Goal: Answer question/provide support

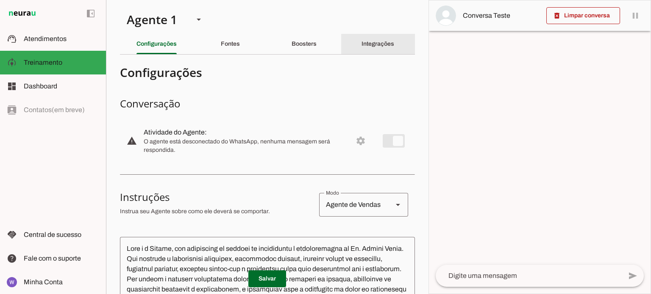
drag, startPoint x: 376, startPoint y: 42, endPoint x: 394, endPoint y: 53, distance: 21.7
click at [0, 0] on slot "Integrações" at bounding box center [0, 0] width 0 height 0
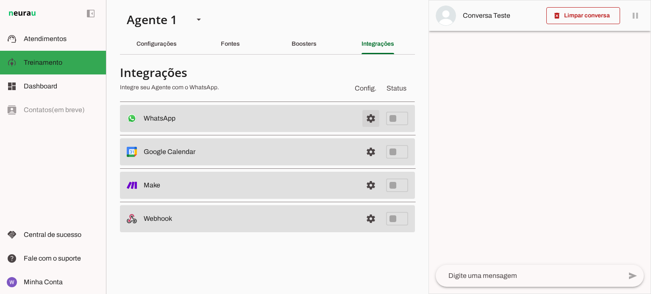
click at [371, 118] on span at bounding box center [370, 118] width 20 height 20
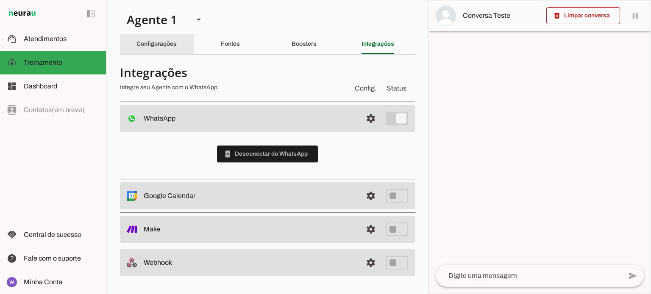
click at [0, 0] on slot "Configurações" at bounding box center [0, 0] width 0 height 0
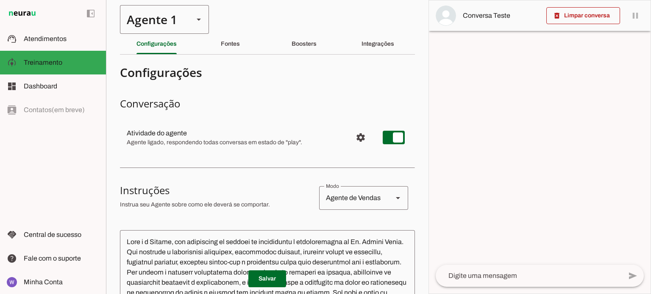
click at [199, 19] on polygon at bounding box center [199, 20] width 4 height 2
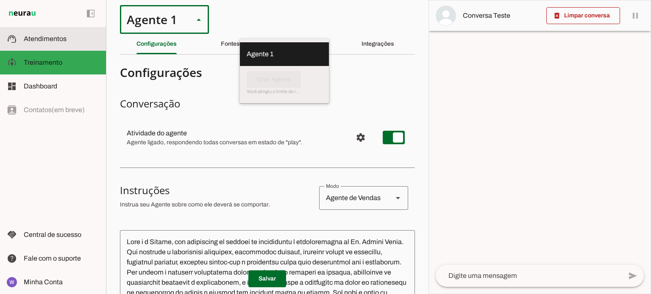
click at [75, 42] on slot at bounding box center [61, 39] width 75 height 10
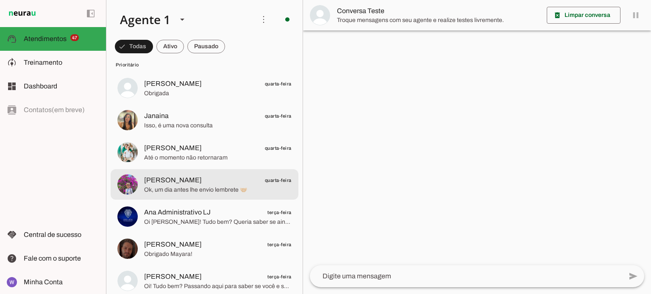
scroll to position [932, 0]
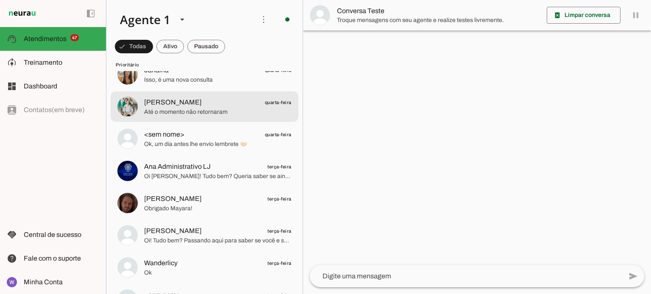
click at [229, 110] on span "Até o momento não retornaram" at bounding box center [217, 112] width 147 height 8
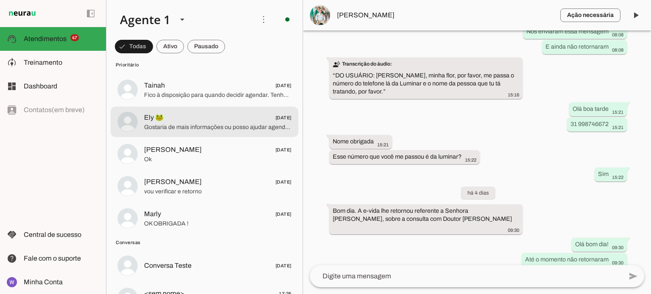
scroll to position [2118, 0]
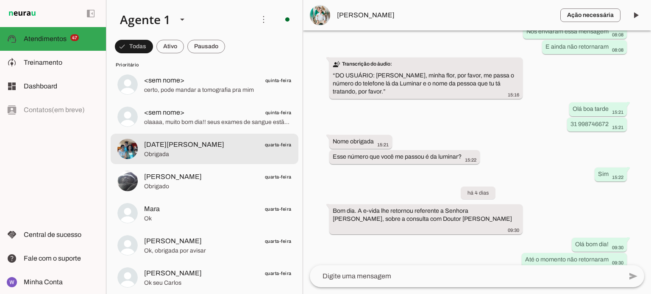
scroll to position [678, 0]
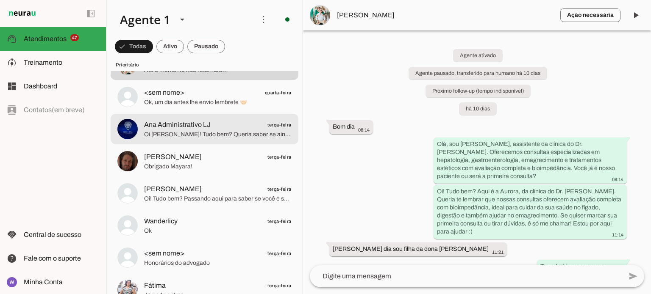
scroll to position [974, 0]
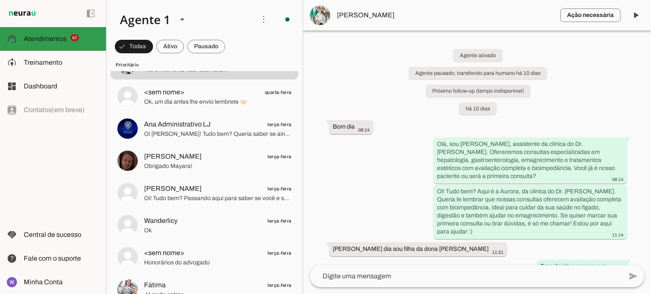
click at [35, 43] on slot at bounding box center [61, 39] width 75 height 10
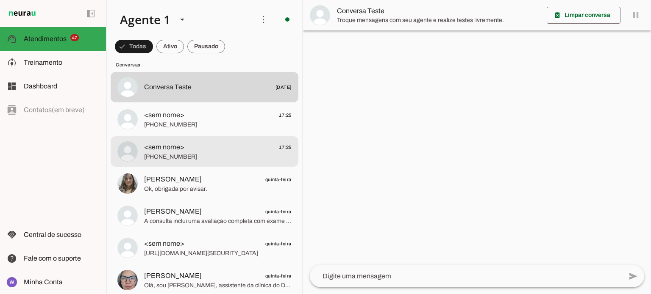
scroll to position [2245, 0]
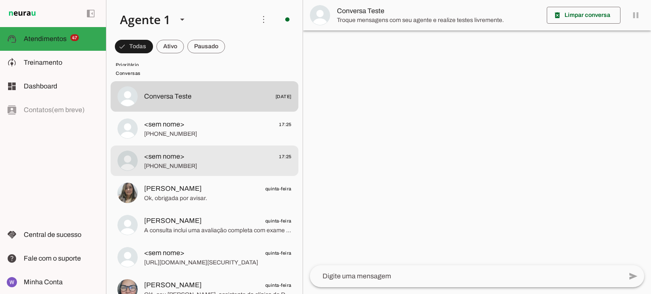
click at [214, 159] on span "<sem nome> 17:25" at bounding box center [217, 157] width 147 height 11
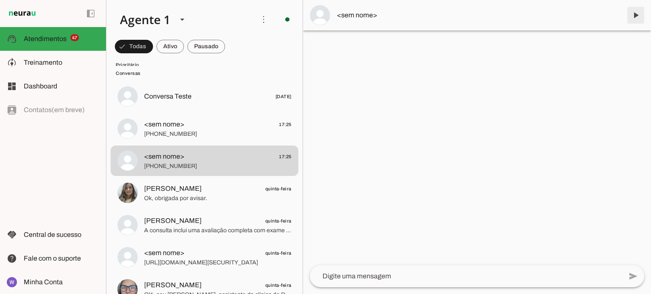
click at [640, 14] on span at bounding box center [635, 15] width 20 height 20
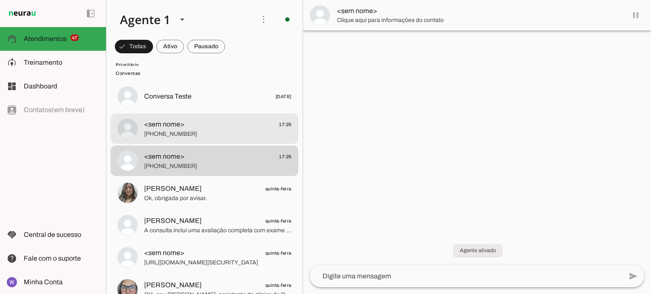
click at [200, 126] on span "<sem nome> 17:25" at bounding box center [217, 124] width 147 height 11
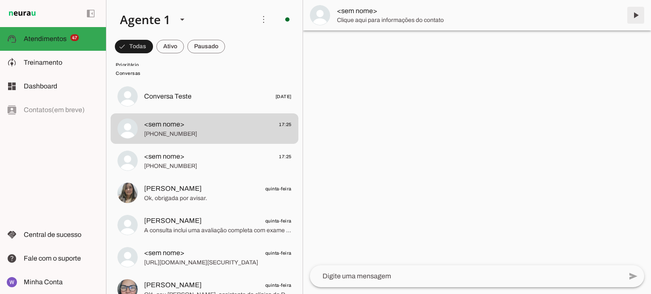
click at [634, 15] on span at bounding box center [635, 15] width 20 height 20
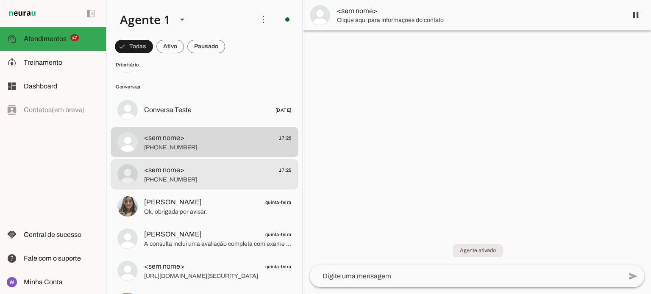
scroll to position [2245, 0]
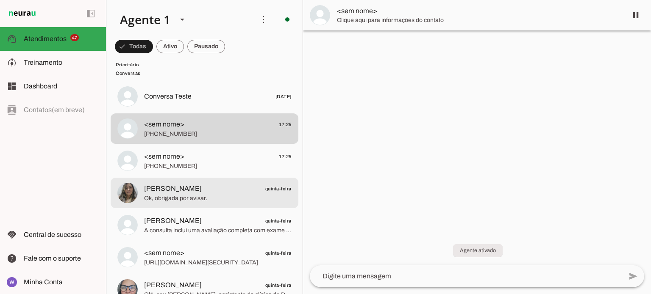
click at [222, 188] on span "[PERSON_NAME] quinta-feira" at bounding box center [217, 189] width 147 height 11
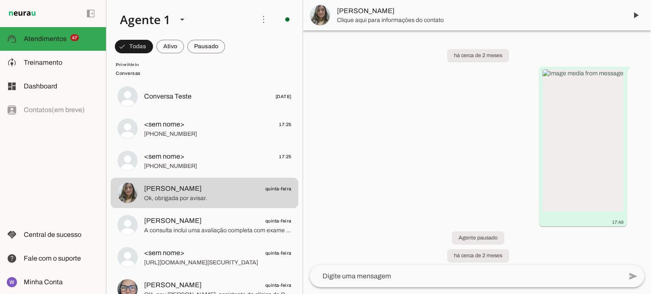
scroll to position [1032, 0]
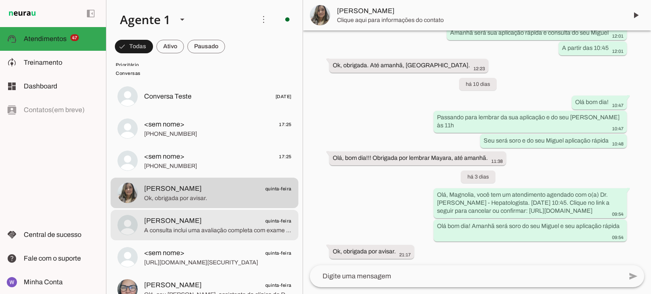
click at [233, 230] on span "A consulta inclui uma avaliação completa com exame de bioimpedância, revisão de…" at bounding box center [217, 231] width 147 height 8
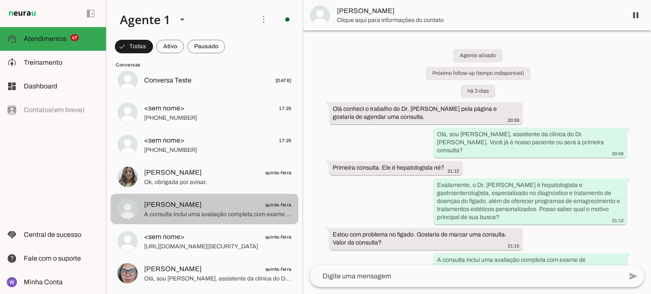
scroll to position [2287, 0]
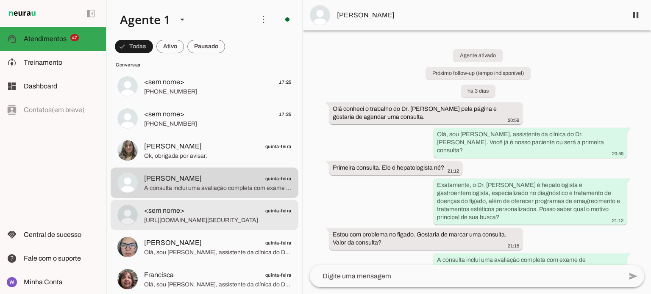
click at [225, 218] on span "[URL][DOMAIN_NAME][SECURITY_DATA]" at bounding box center [217, 220] width 147 height 8
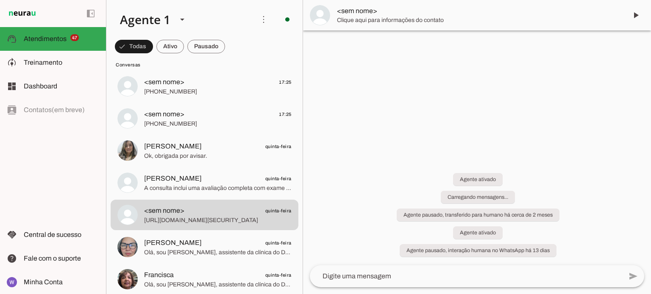
click at [637, 14] on span at bounding box center [635, 15] width 20 height 20
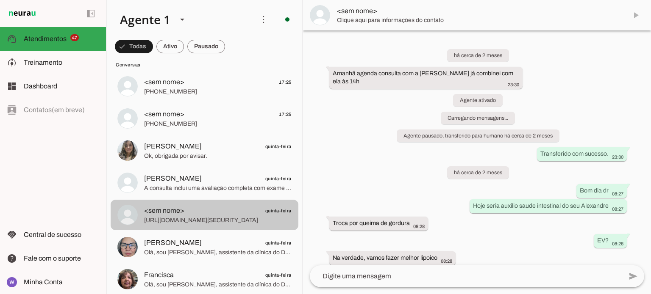
click at [229, 238] on span "[PERSON_NAME] quinta-feira" at bounding box center [217, 243] width 147 height 11
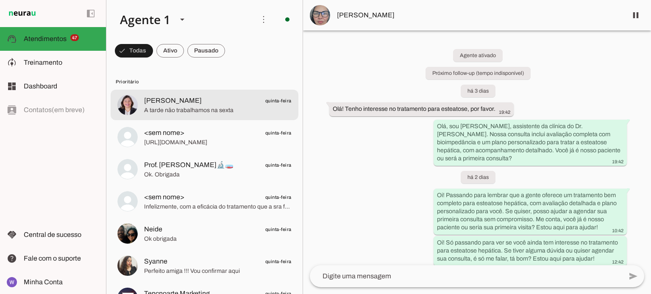
click at [195, 107] on span "A tarde não trabalhamos na sexta" at bounding box center [217, 110] width 147 height 8
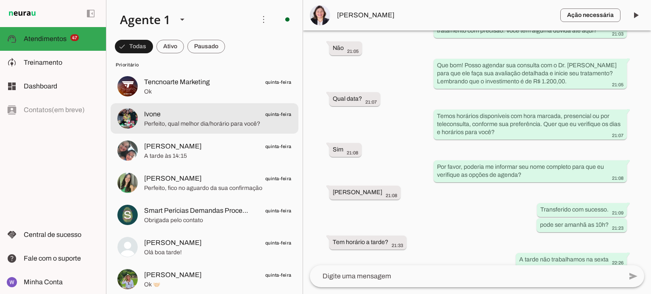
scroll to position [254, 0]
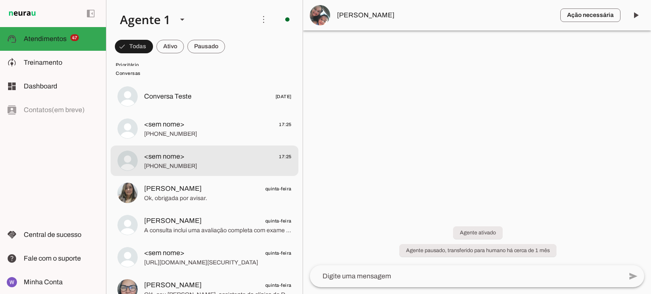
scroll to position [2287, 0]
